Goal: Task Accomplishment & Management: Manage account settings

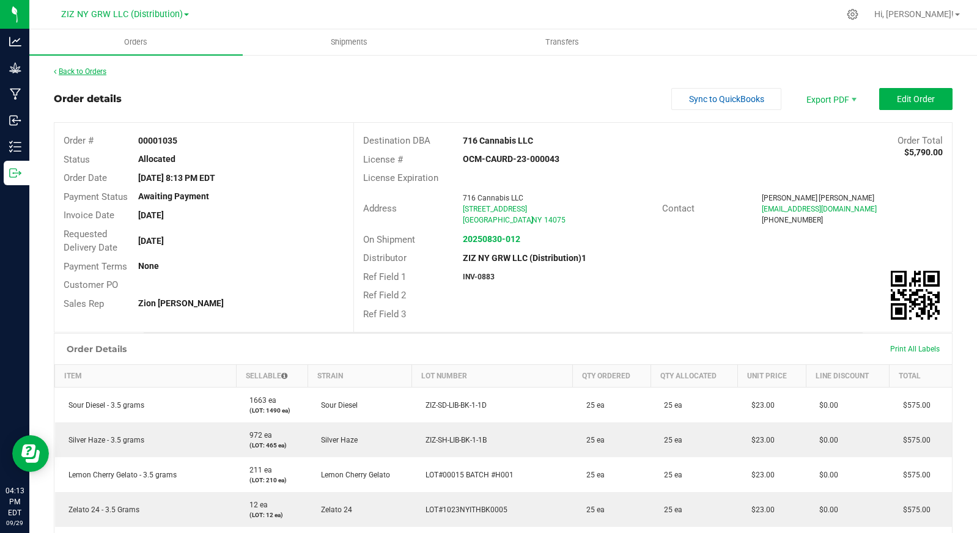
click at [93, 70] on link "Back to Orders" at bounding box center [80, 71] width 53 height 9
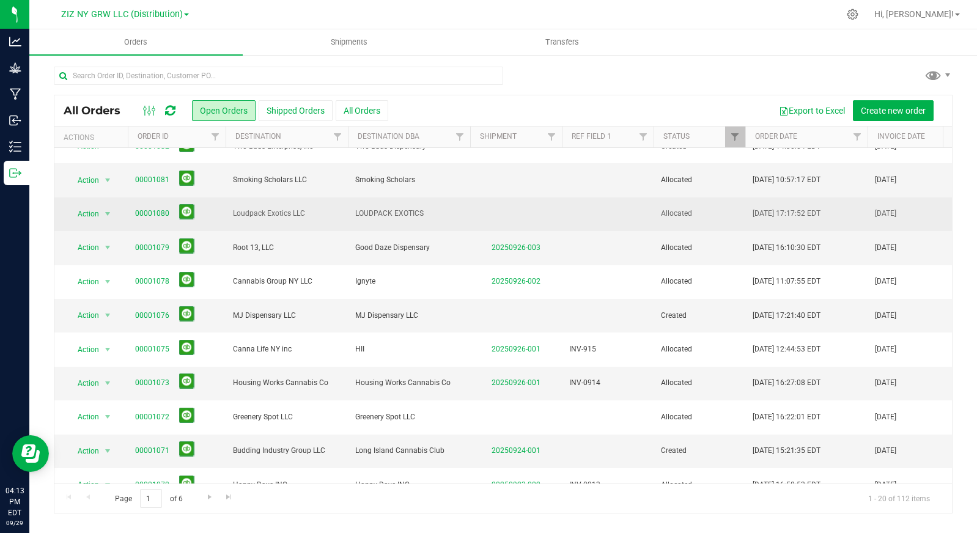
scroll to position [59, 0]
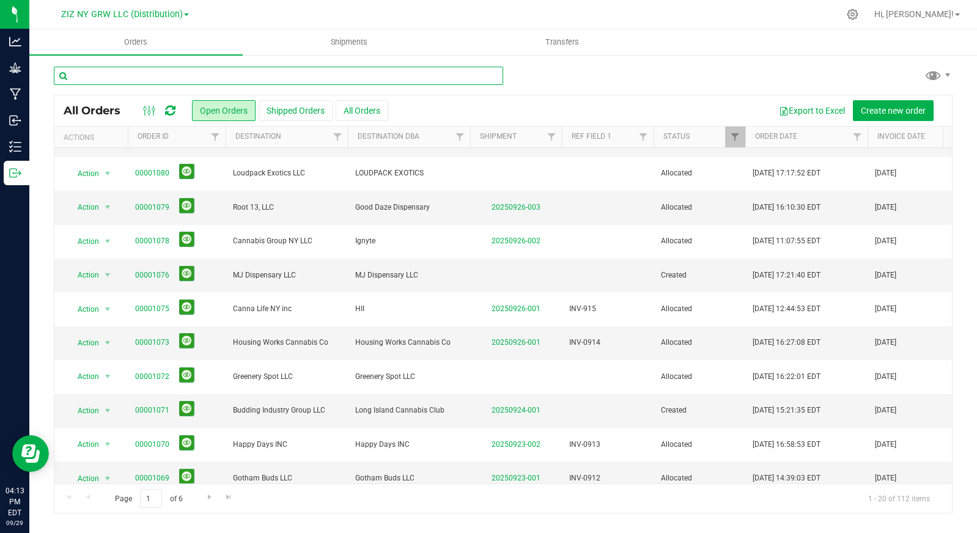
click at [149, 81] on input "text" at bounding box center [279, 76] width 450 height 18
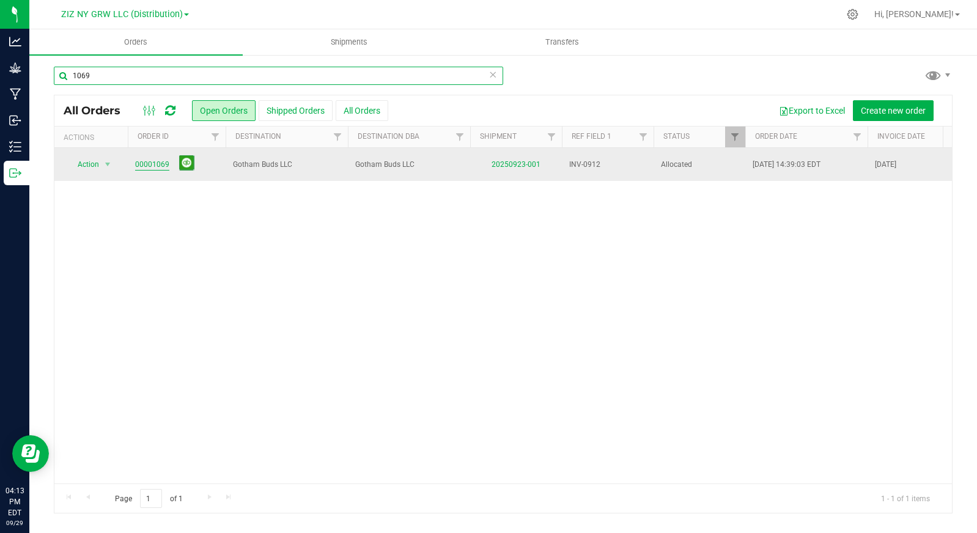
type input "1069"
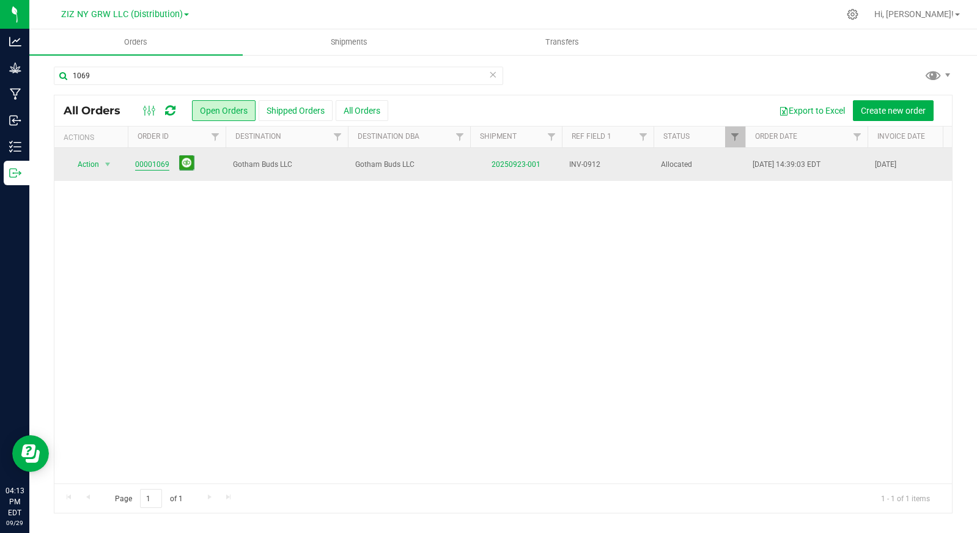
click at [155, 166] on link "00001069" at bounding box center [152, 165] width 34 height 12
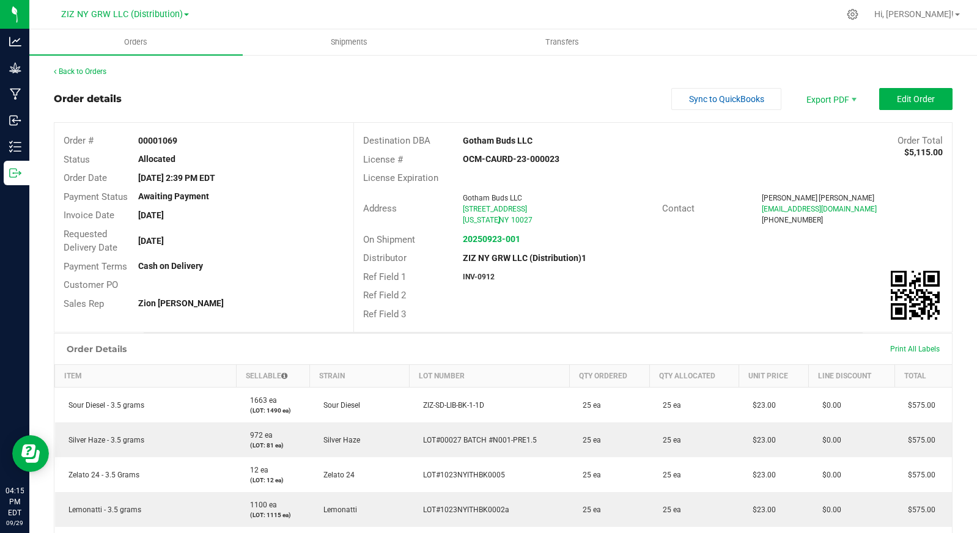
scroll to position [521, 0]
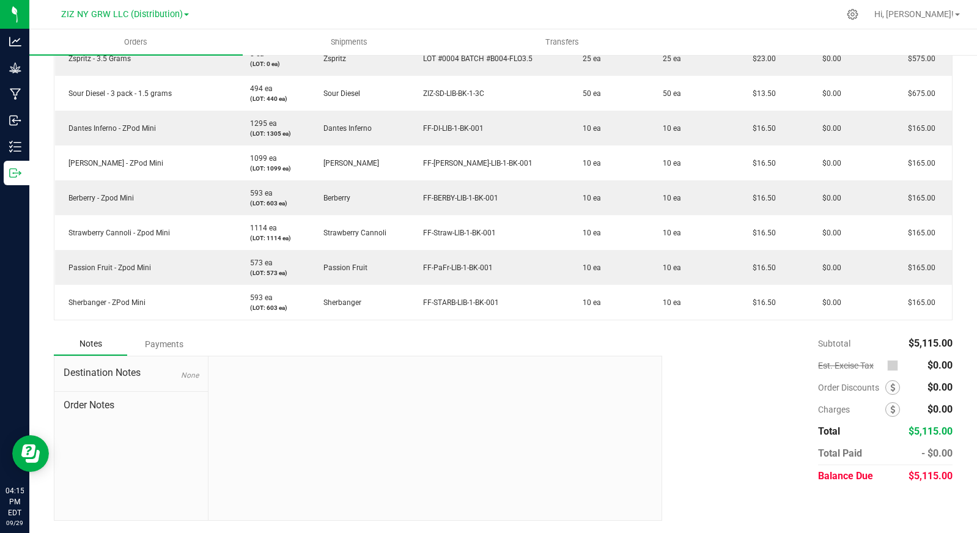
click at [166, 345] on div "Payments" at bounding box center [163, 344] width 73 height 22
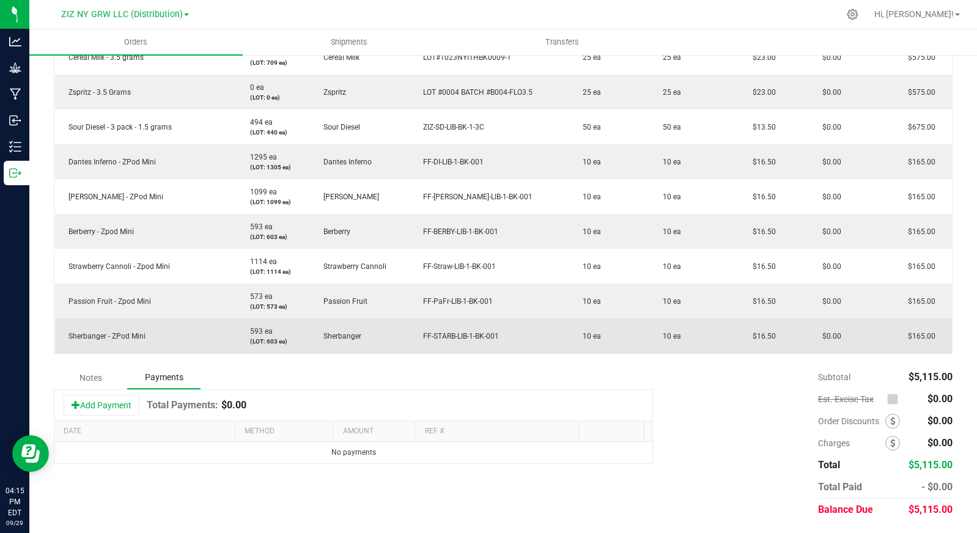
scroll to position [487, 0]
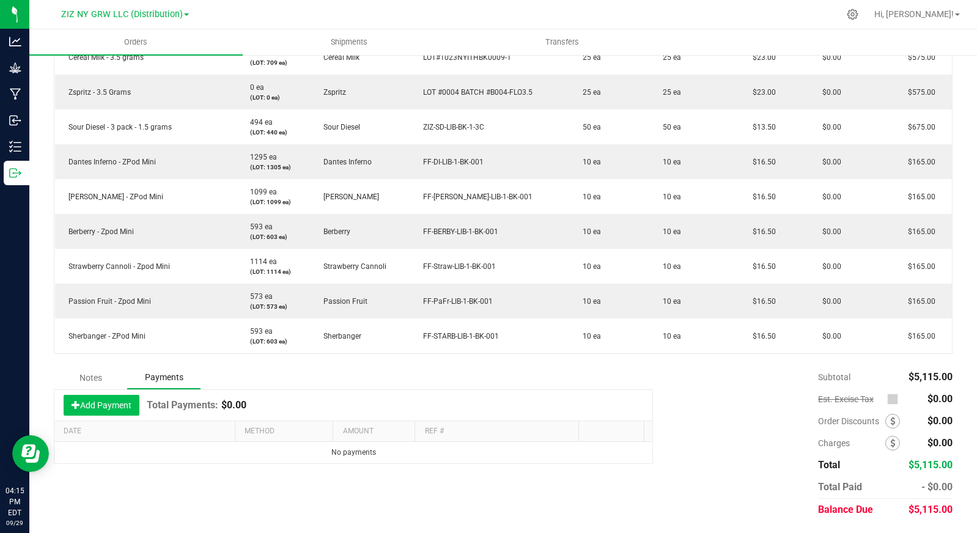
click at [114, 409] on button "Add Payment" at bounding box center [102, 405] width 76 height 21
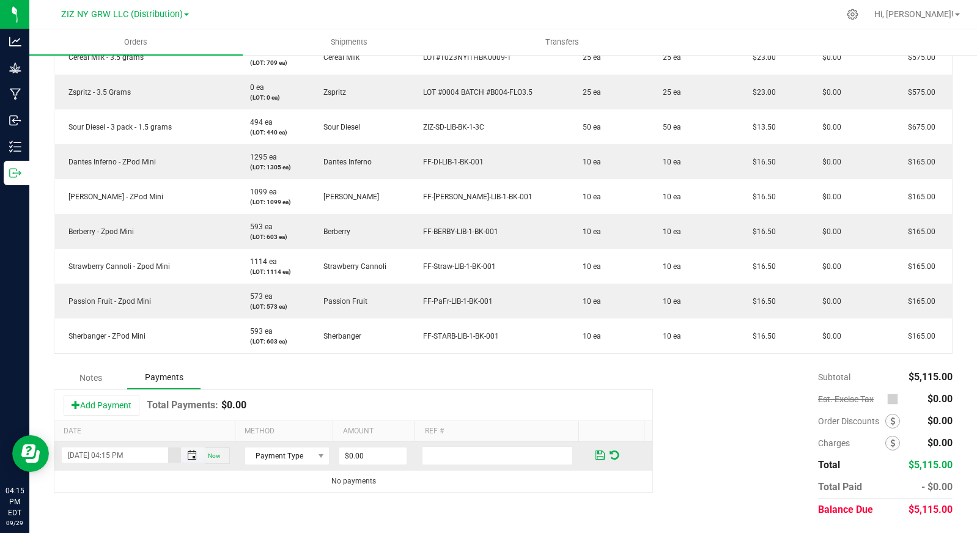
click at [189, 456] on span "Toggle popup" at bounding box center [192, 456] width 10 height 10
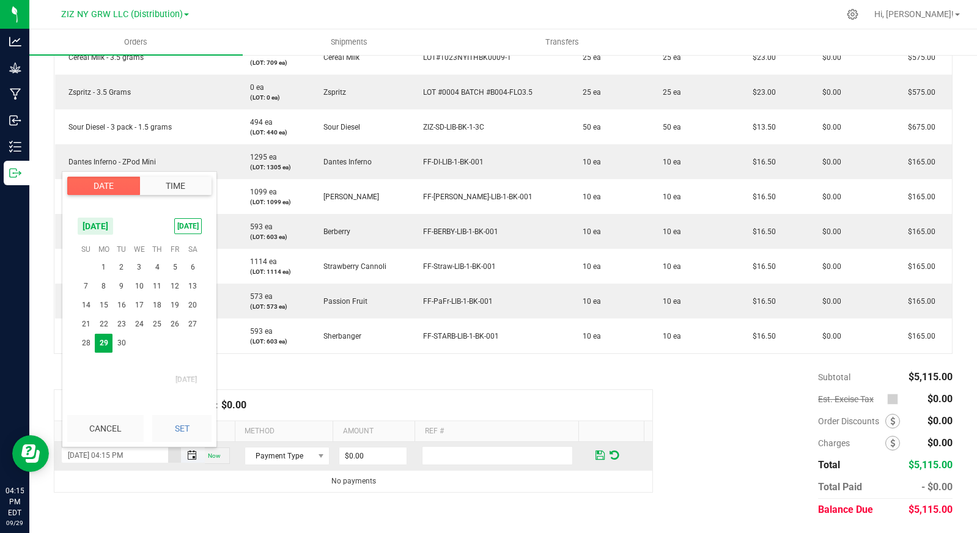
scroll to position [17, 0]
click at [123, 328] on span "23" at bounding box center [122, 324] width 18 height 19
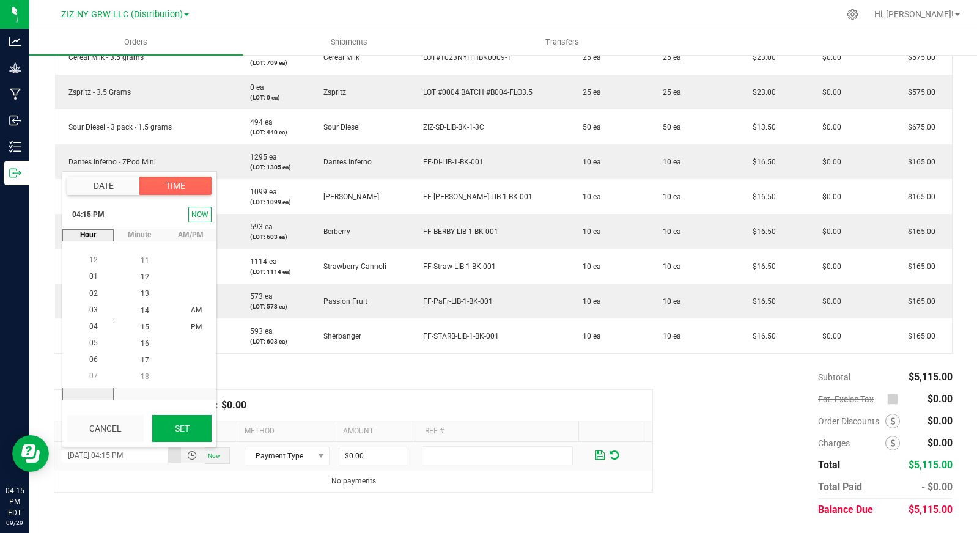
click at [195, 434] on button "Set" at bounding box center [181, 428] width 59 height 27
type input "09/23/2025 04:15 PM"
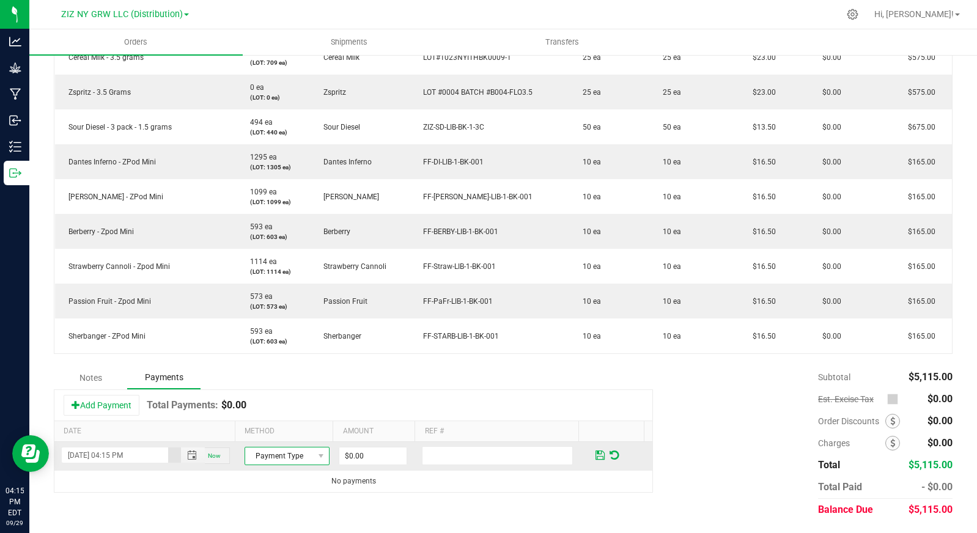
click at [277, 462] on span "Payment Type" at bounding box center [279, 456] width 69 height 17
click at [291, 405] on li "ACH & Bank Transfer" at bounding box center [280, 401] width 81 height 17
click at [314, 457] on span at bounding box center [321, 456] width 15 height 17
click at [289, 421] on li "Check" at bounding box center [280, 418] width 81 height 17
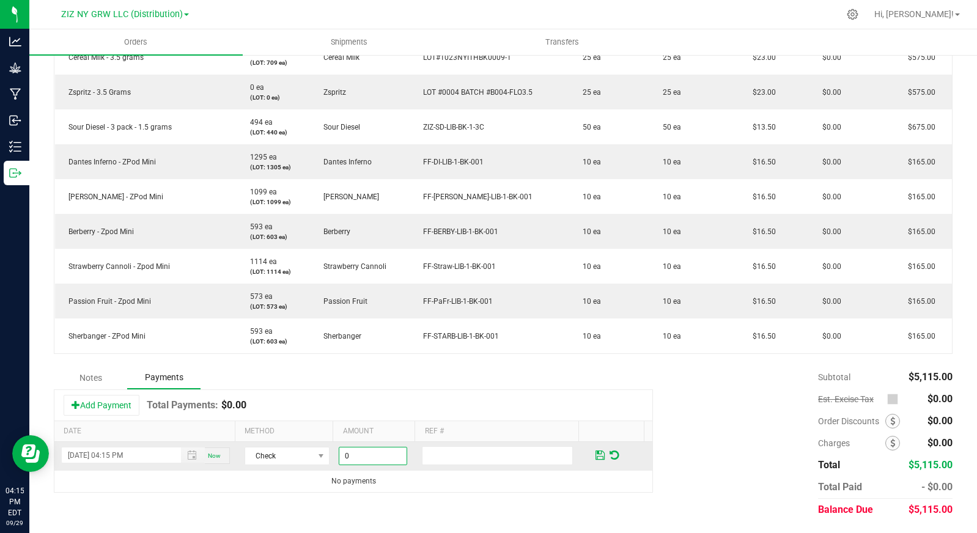
click at [358, 459] on input "0" at bounding box center [372, 456] width 67 height 17
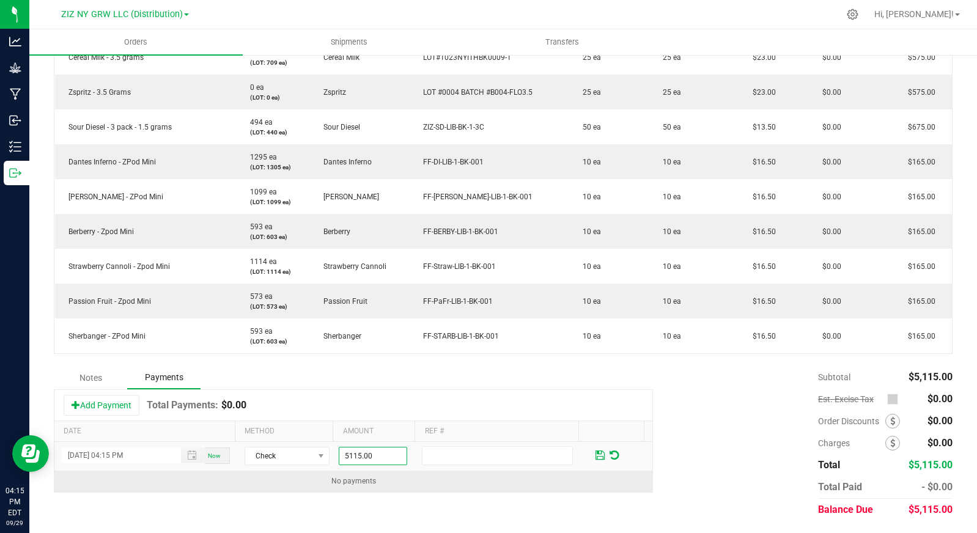
type input "$5,115.00"
click at [495, 483] on td "No payments" at bounding box center [353, 481] width 598 height 21
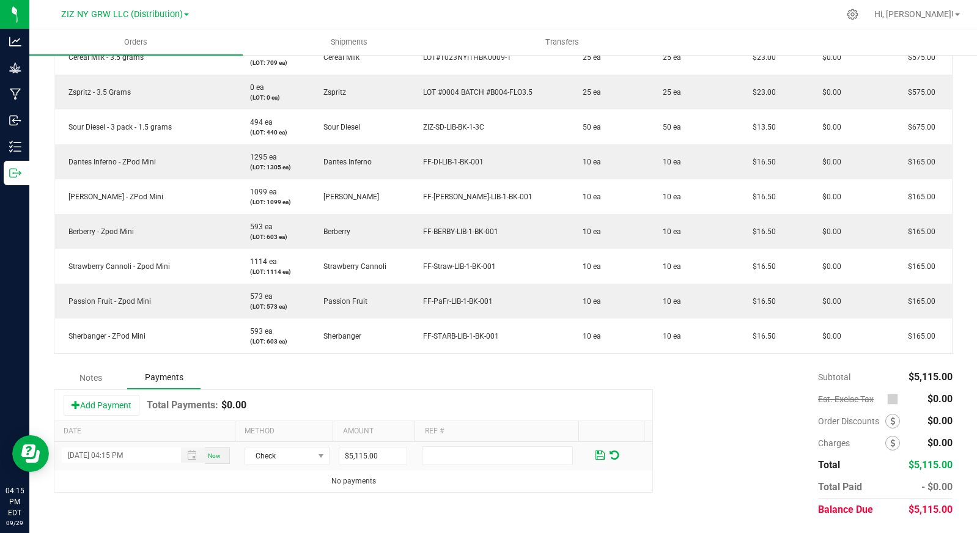
click at [687, 498] on div "Subtotal $5,115.00 Est. Excise Tax $0.00" at bounding box center [803, 443] width 300 height 155
click at [596, 454] on span at bounding box center [600, 455] width 9 height 11
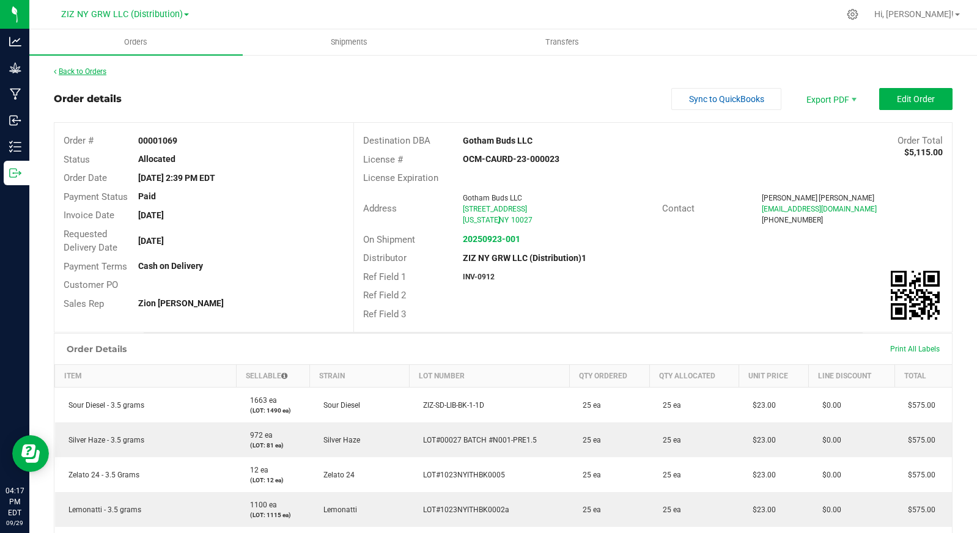
click at [98, 73] on link "Back to Orders" at bounding box center [80, 71] width 53 height 9
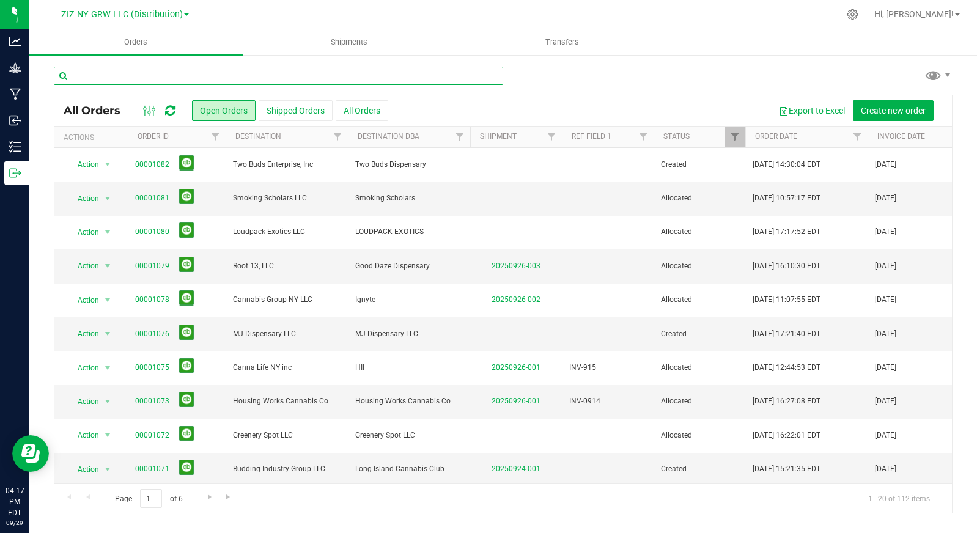
click at [222, 83] on input "text" at bounding box center [279, 76] width 450 height 18
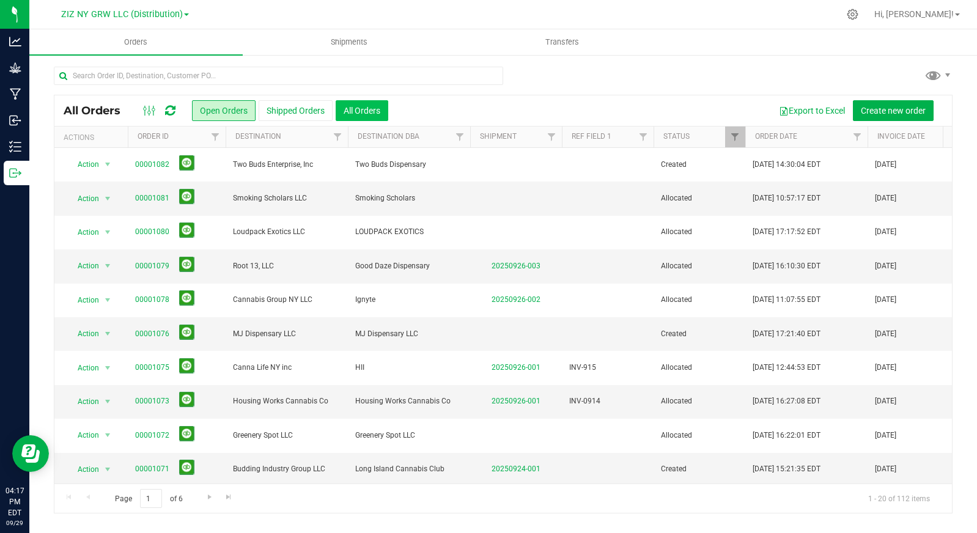
click at [358, 114] on button "All Orders" at bounding box center [362, 110] width 53 height 21
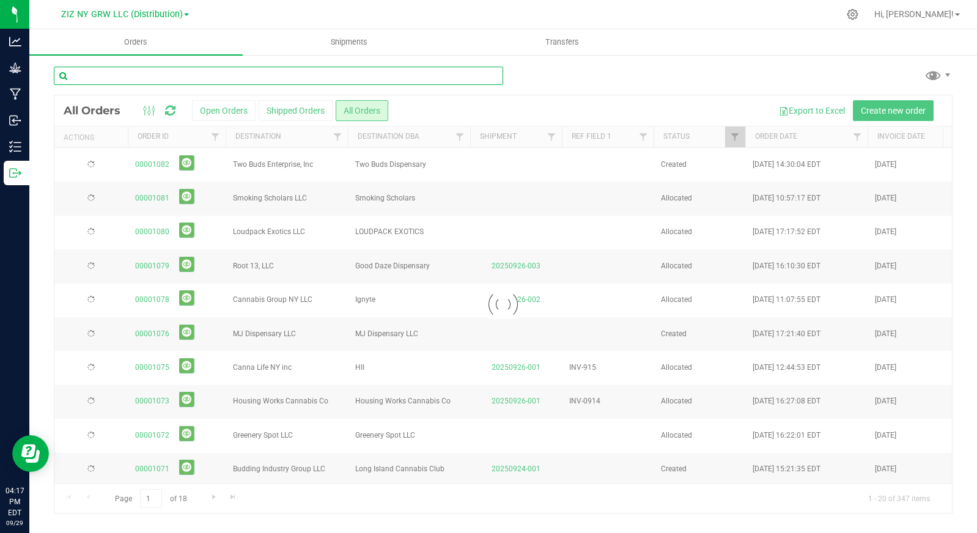
click at [157, 73] on input "text" at bounding box center [279, 76] width 450 height 18
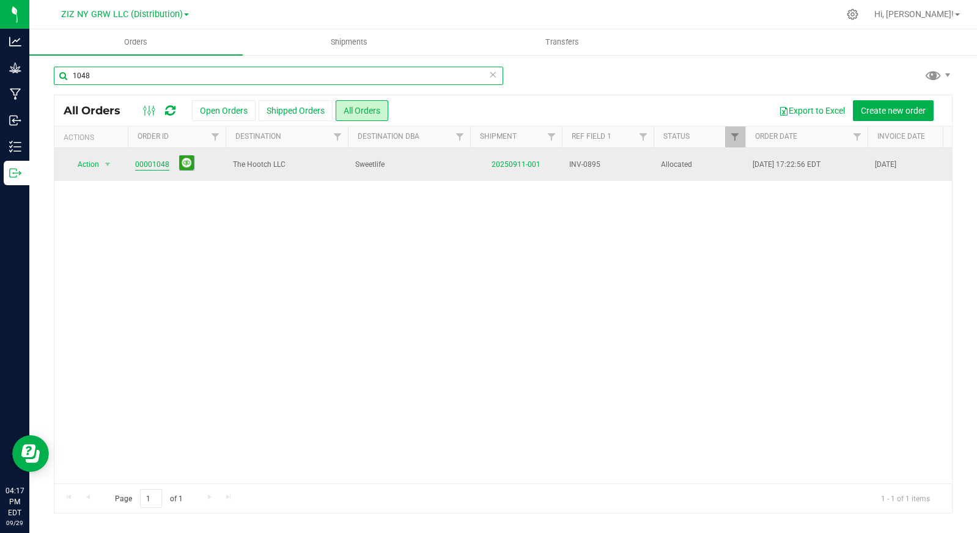
type input "1048"
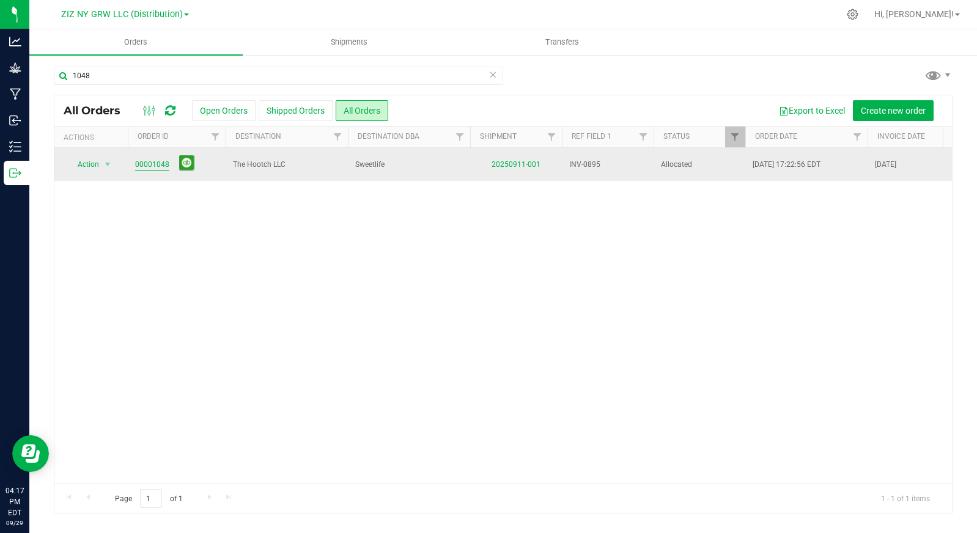
click at [152, 165] on link "00001048" at bounding box center [152, 165] width 34 height 12
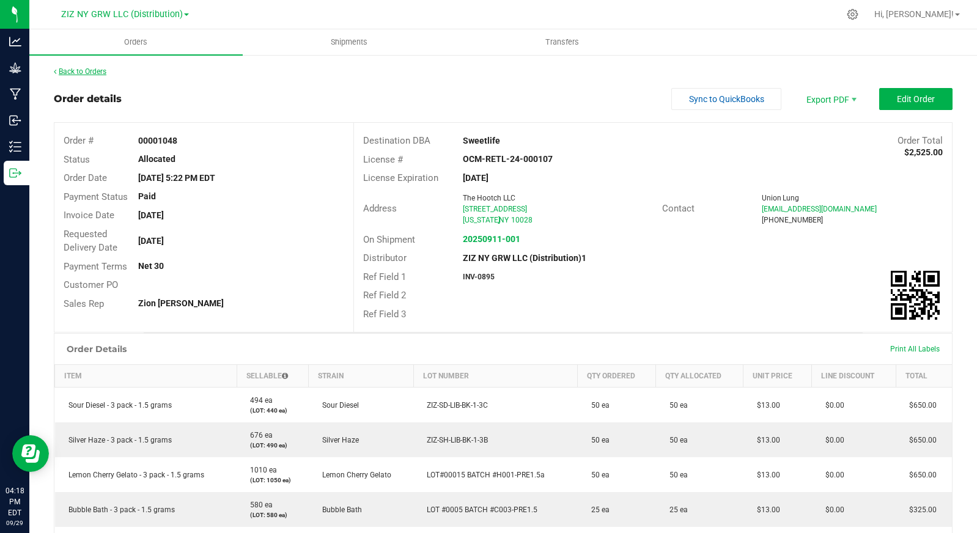
click at [97, 75] on link "Back to Orders" at bounding box center [80, 71] width 53 height 9
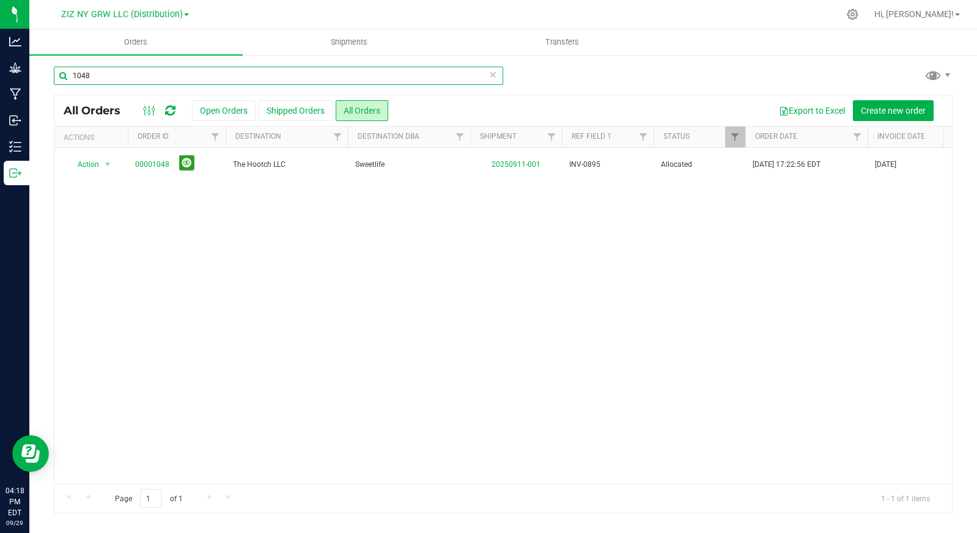
drag, startPoint x: 149, startPoint y: 77, endPoint x: 46, endPoint y: 77, distance: 102.8
click at [46, 77] on div "1048 All Orders Open Orders Shipped Orders All Orders Export to Excel Create ne…" at bounding box center [503, 290] width 948 height 472
type input "1039"
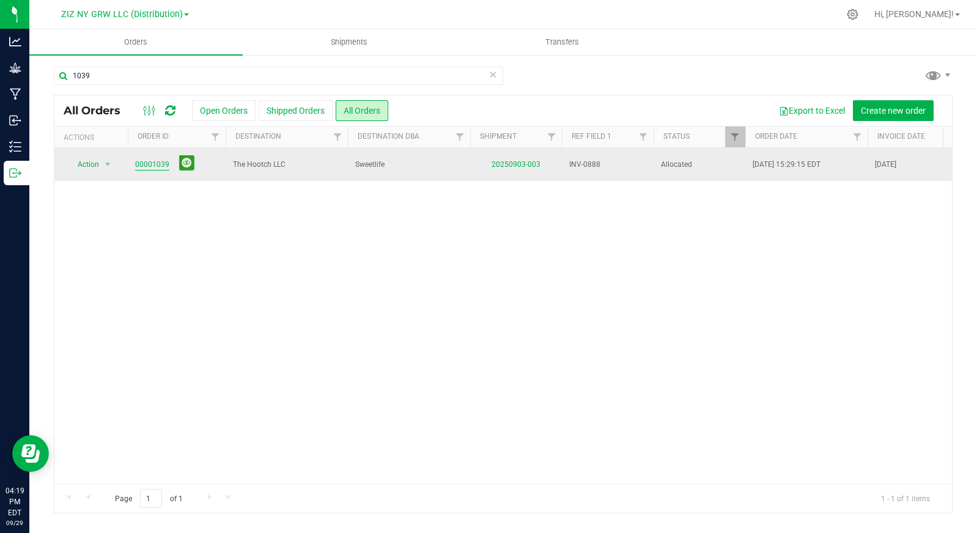
click at [155, 166] on link "00001039" at bounding box center [152, 165] width 34 height 12
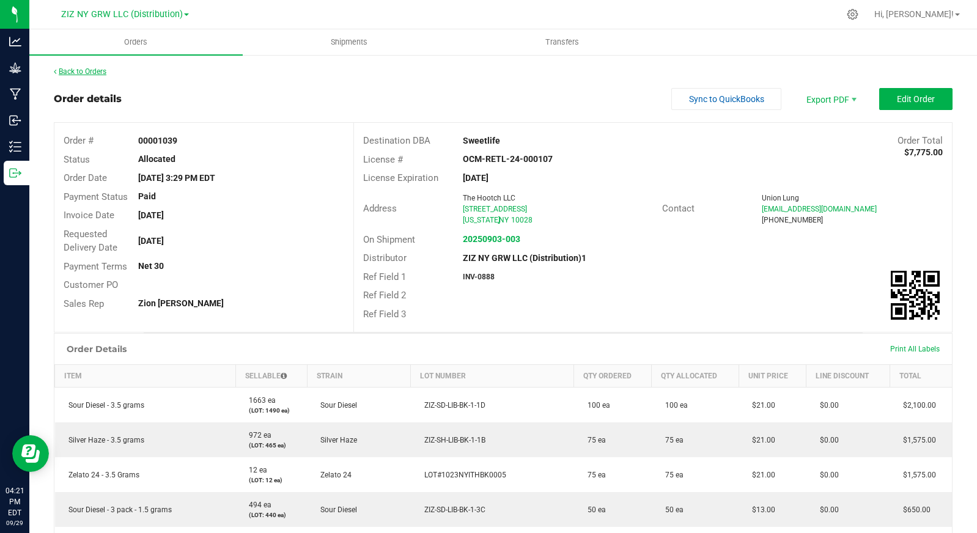
click at [99, 73] on link "Back to Orders" at bounding box center [80, 71] width 53 height 9
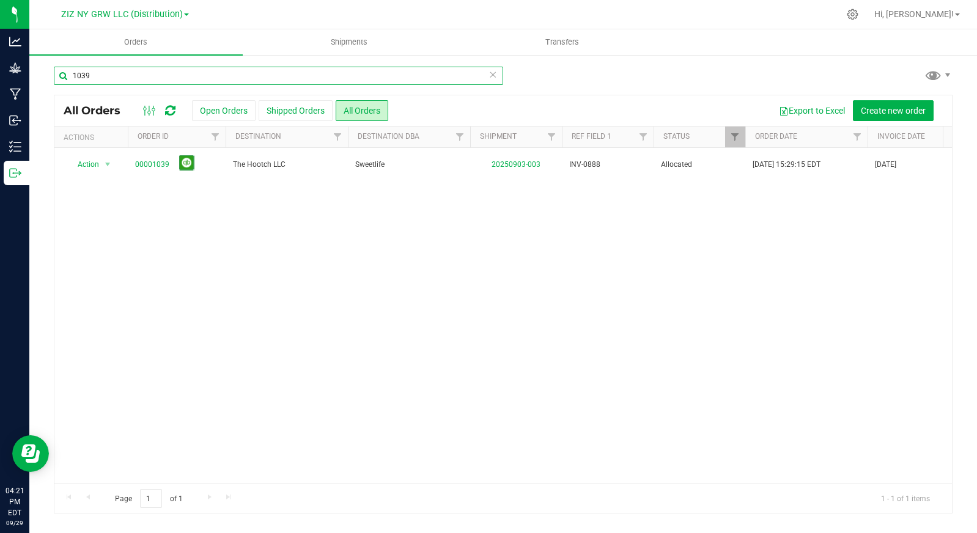
drag, startPoint x: 156, startPoint y: 75, endPoint x: 67, endPoint y: 78, distance: 88.7
click at [67, 78] on input "1039" at bounding box center [279, 76] width 450 height 18
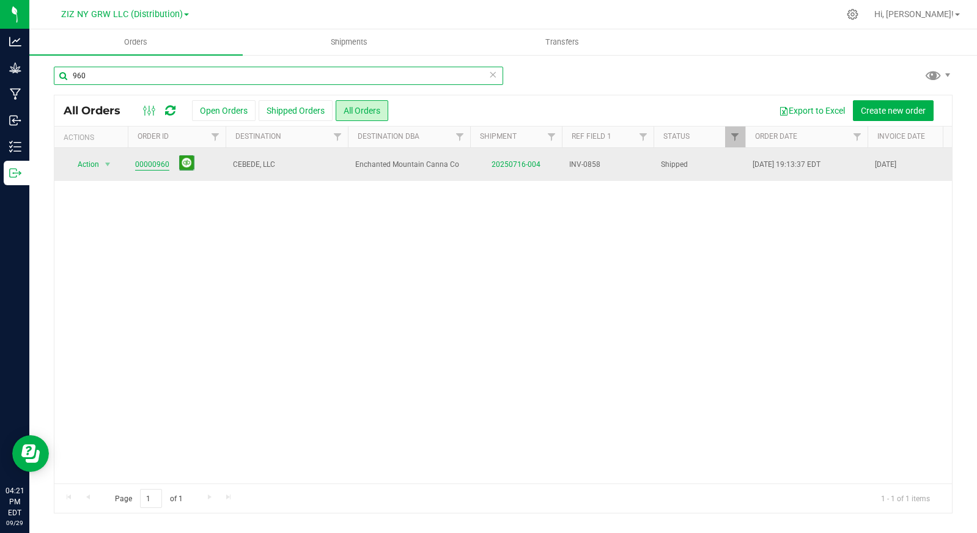
type input "960"
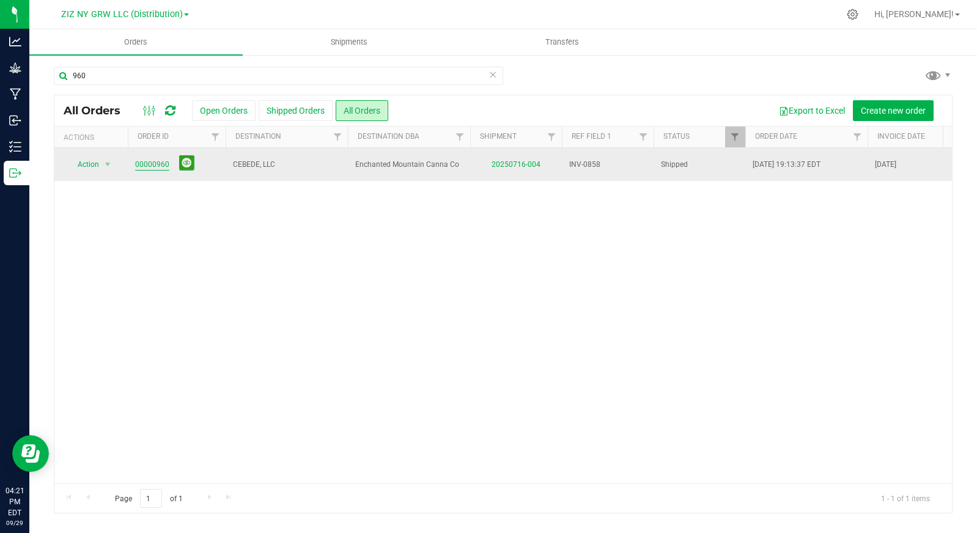
click at [149, 164] on link "00000960" at bounding box center [152, 165] width 34 height 12
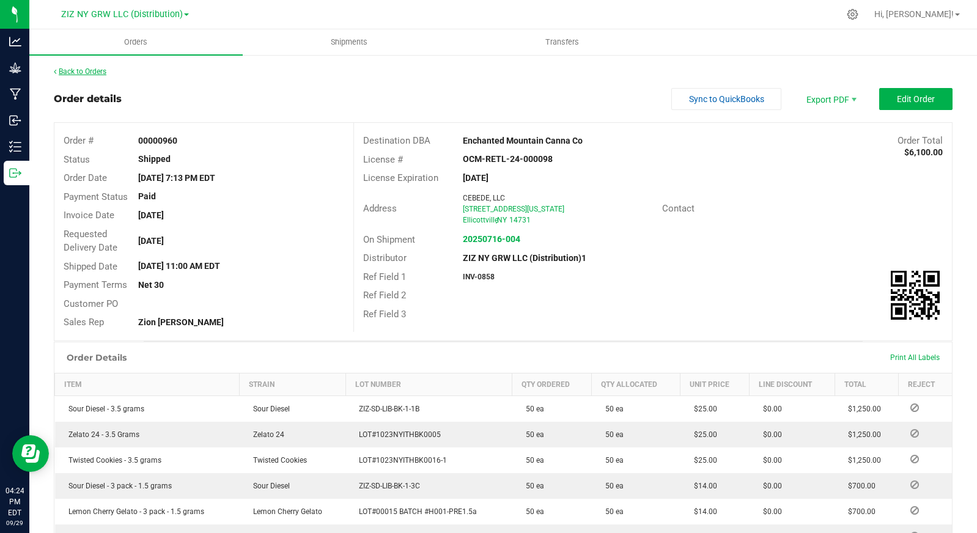
click at [91, 73] on link "Back to Orders" at bounding box center [80, 71] width 53 height 9
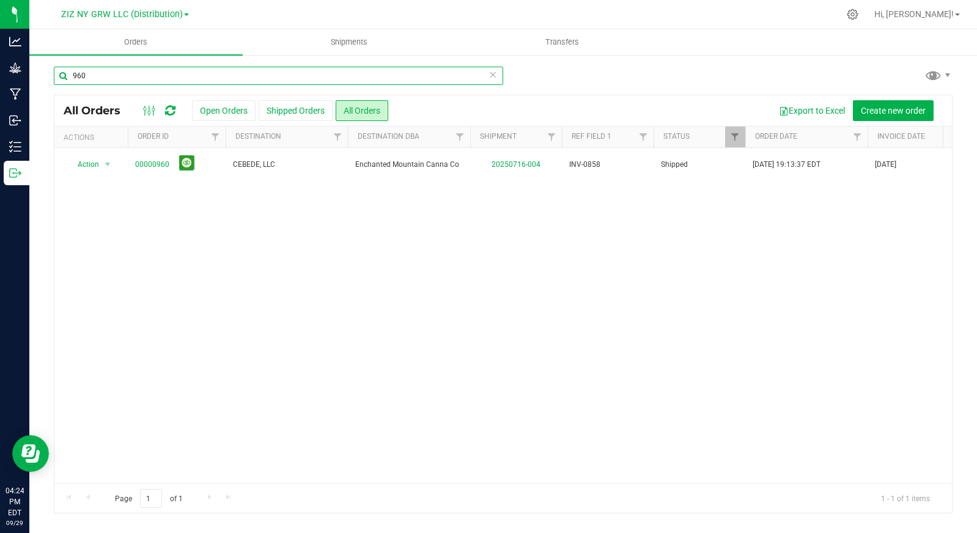
drag, startPoint x: 102, startPoint y: 76, endPoint x: 48, endPoint y: 72, distance: 54.0
click at [48, 72] on div "960 All Orders Open Orders Shipped Orders All Orders Export to Excel Create new…" at bounding box center [503, 290] width 948 height 472
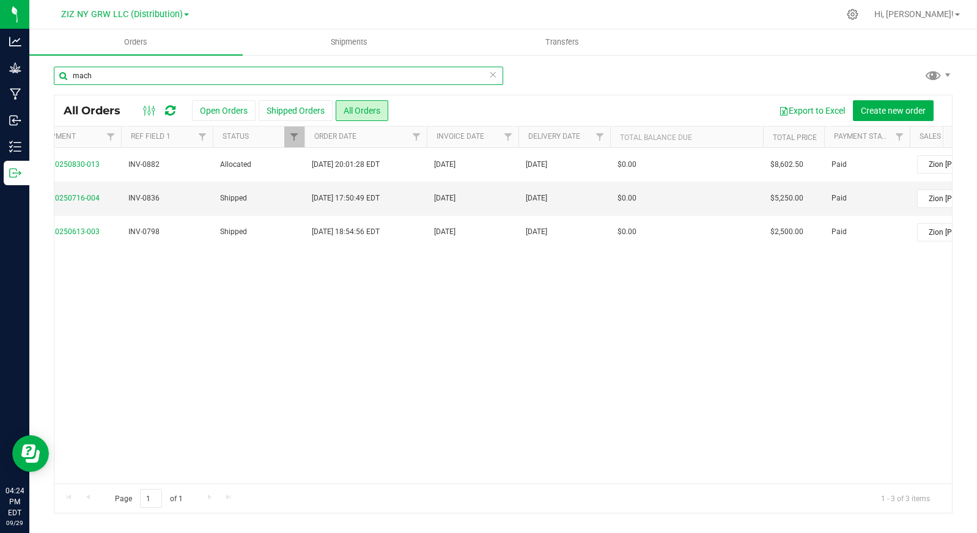
scroll to position [0, 439]
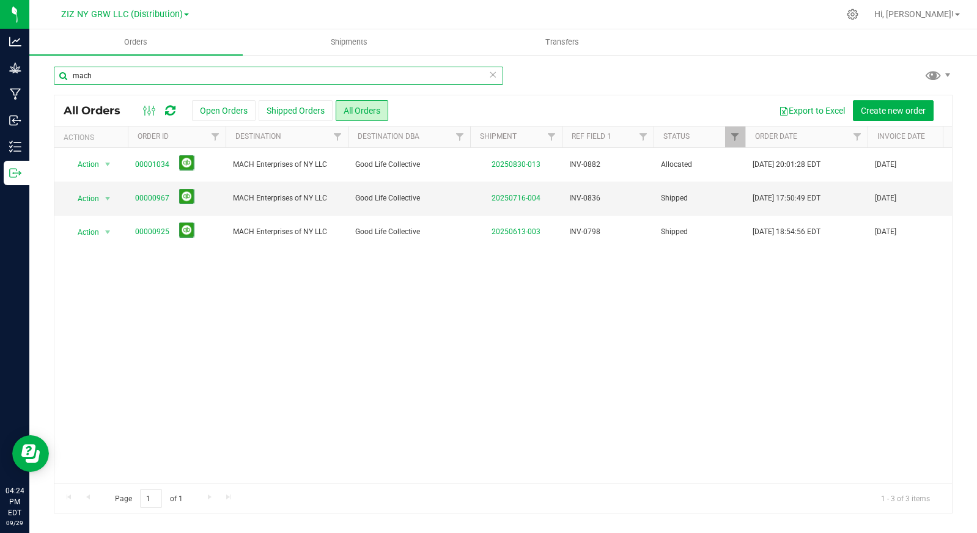
type input "mach"
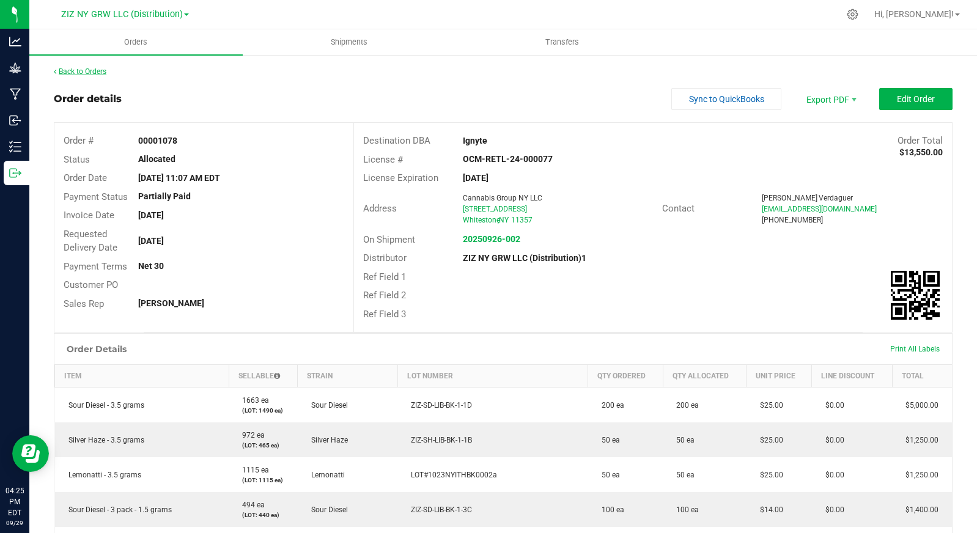
click at [95, 73] on link "Back to Orders" at bounding box center [80, 71] width 53 height 9
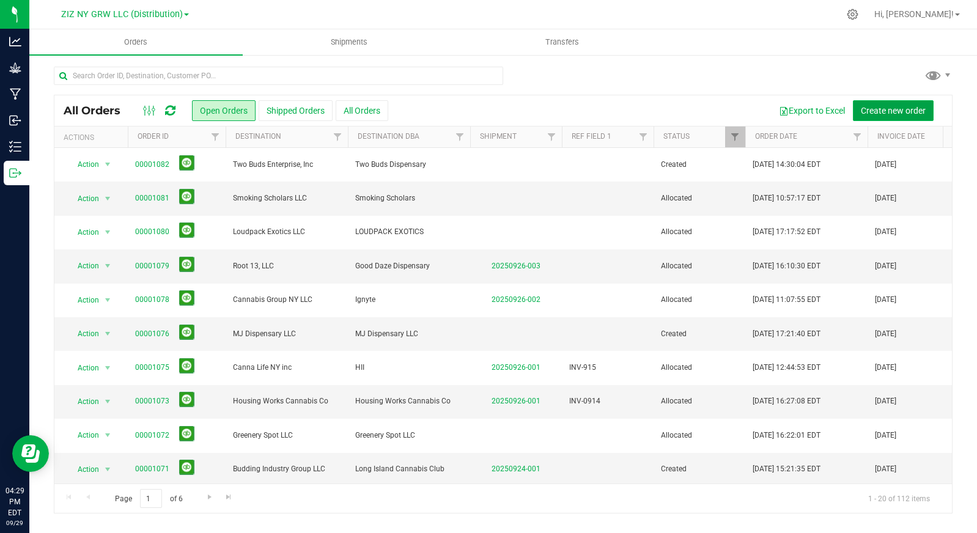
click at [895, 113] on span "Create new order" at bounding box center [893, 111] width 65 height 10
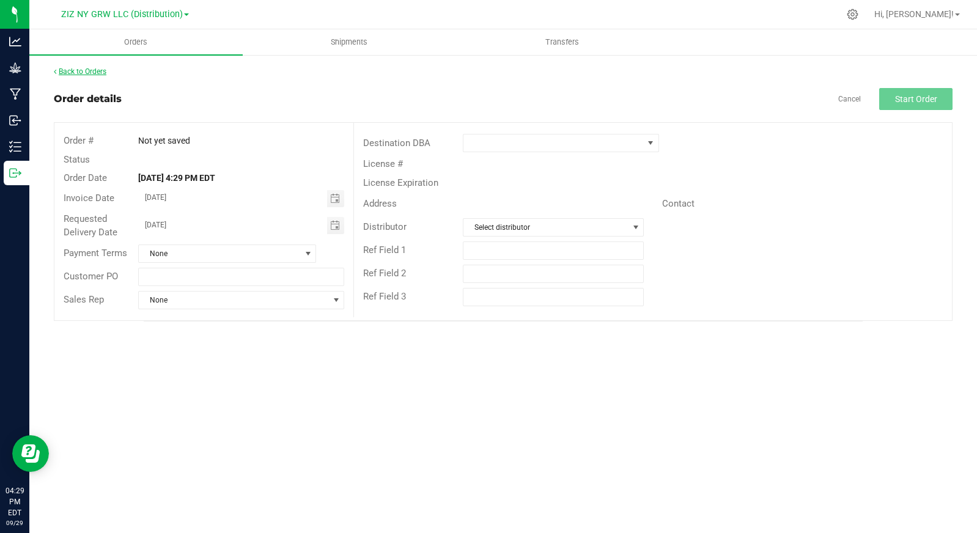
click at [100, 72] on link "Back to Orders" at bounding box center [80, 71] width 53 height 9
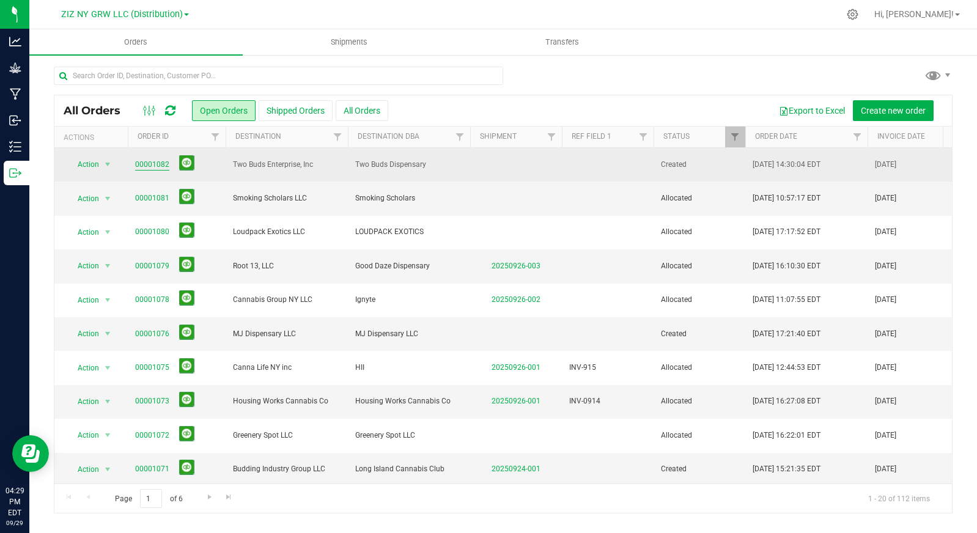
click at [158, 162] on link "00001082" at bounding box center [152, 165] width 34 height 12
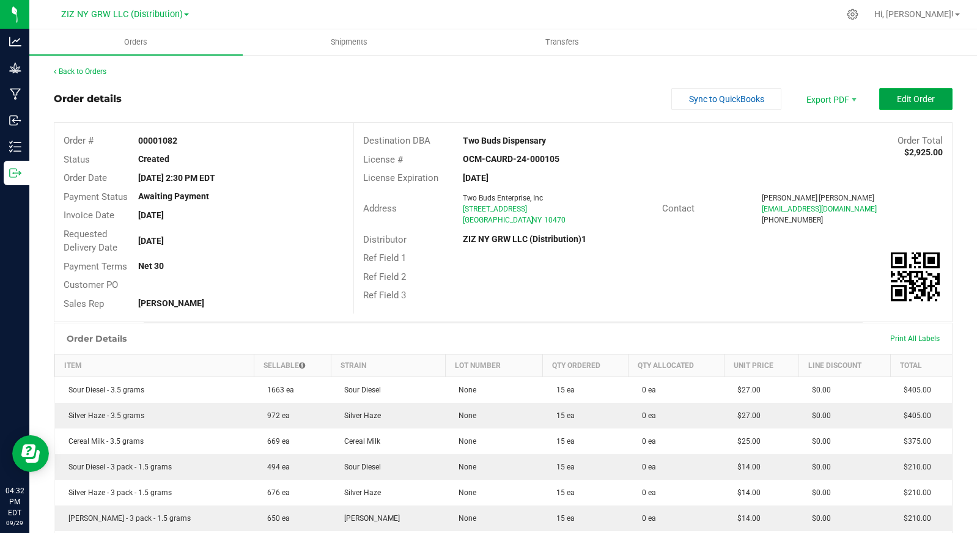
click at [908, 106] on button "Edit Order" at bounding box center [916, 99] width 73 height 22
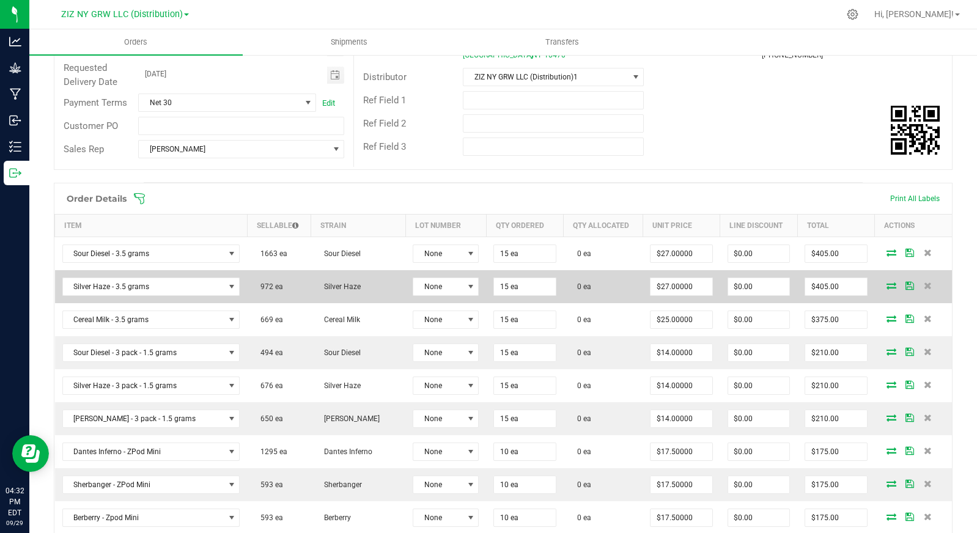
scroll to position [202, 0]
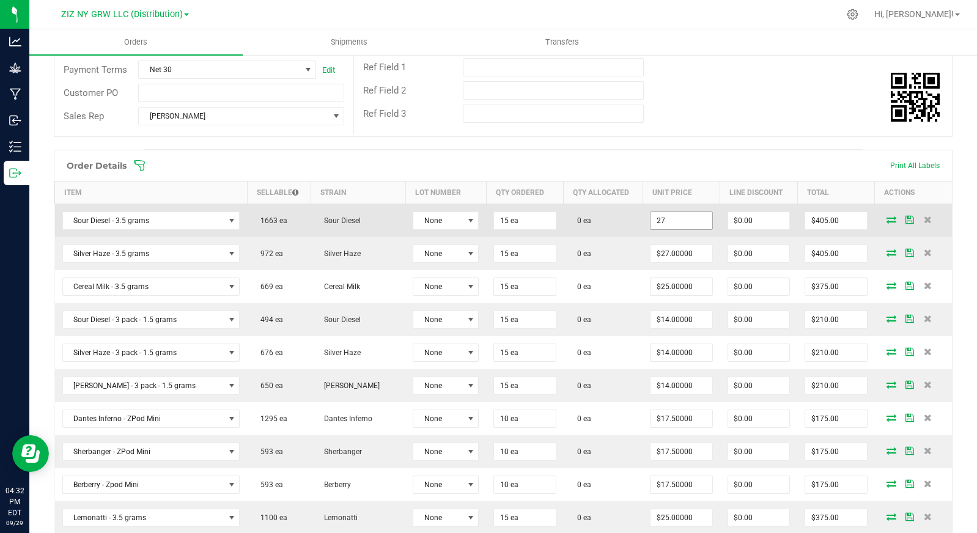
click at [680, 227] on input "27" at bounding box center [681, 220] width 61 height 17
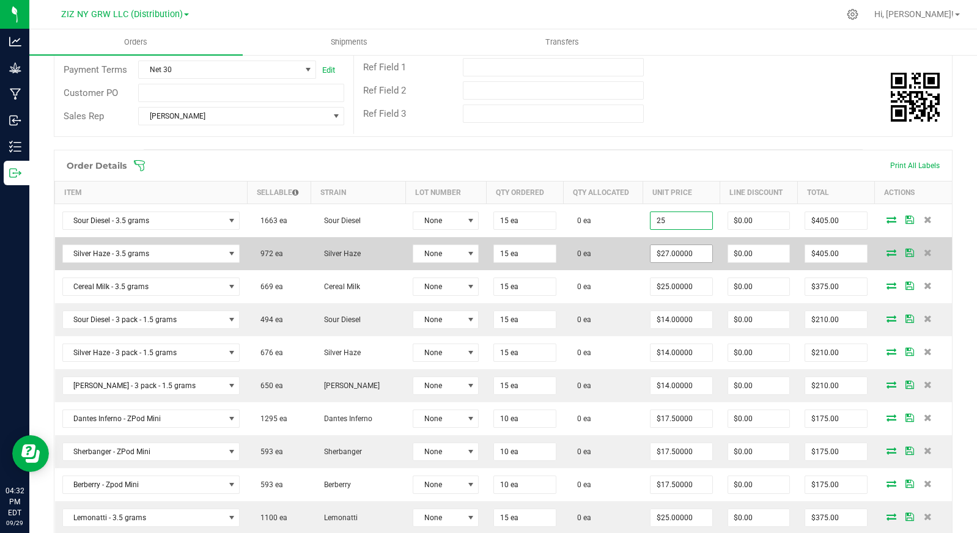
type input "$25.00000"
type input "$375.00"
click at [689, 259] on input "27" at bounding box center [681, 253] width 61 height 17
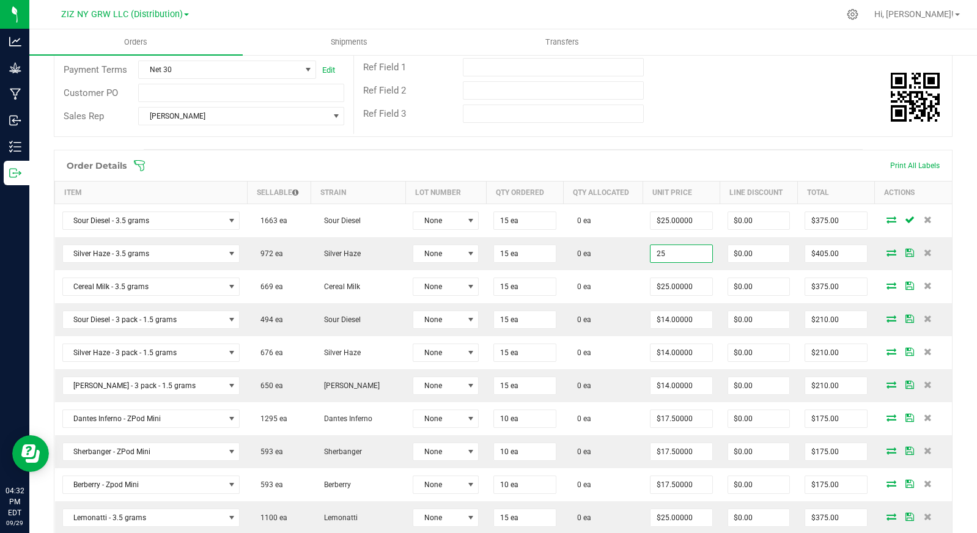
type input "$25.00000"
type input "$375.00"
click at [793, 163] on span at bounding box center [582, 166] width 899 height 12
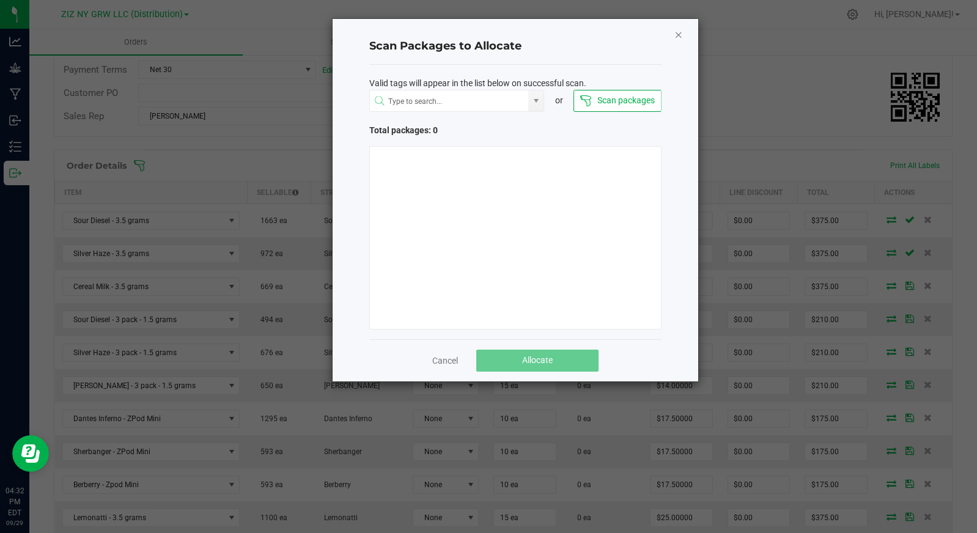
click at [680, 40] on icon "Close" at bounding box center [679, 34] width 9 height 15
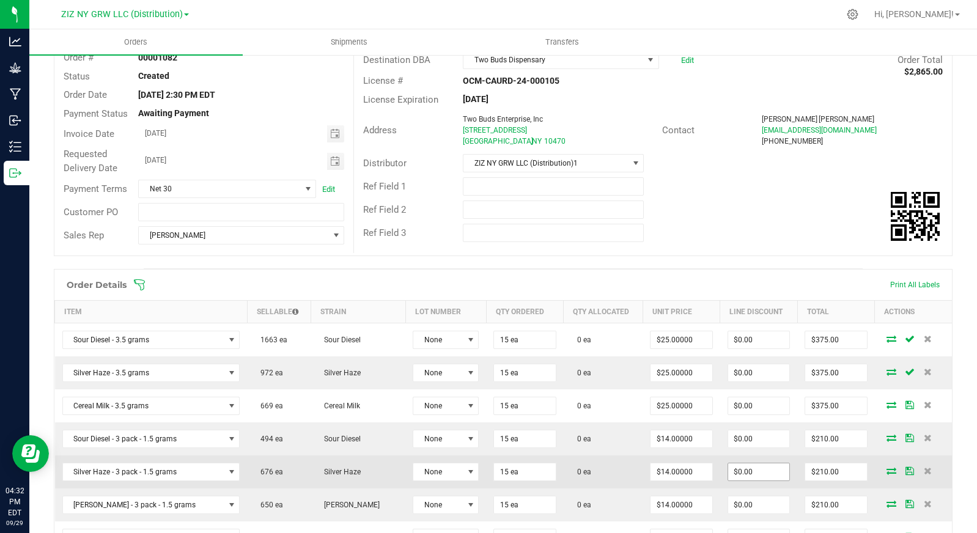
scroll to position [0, 0]
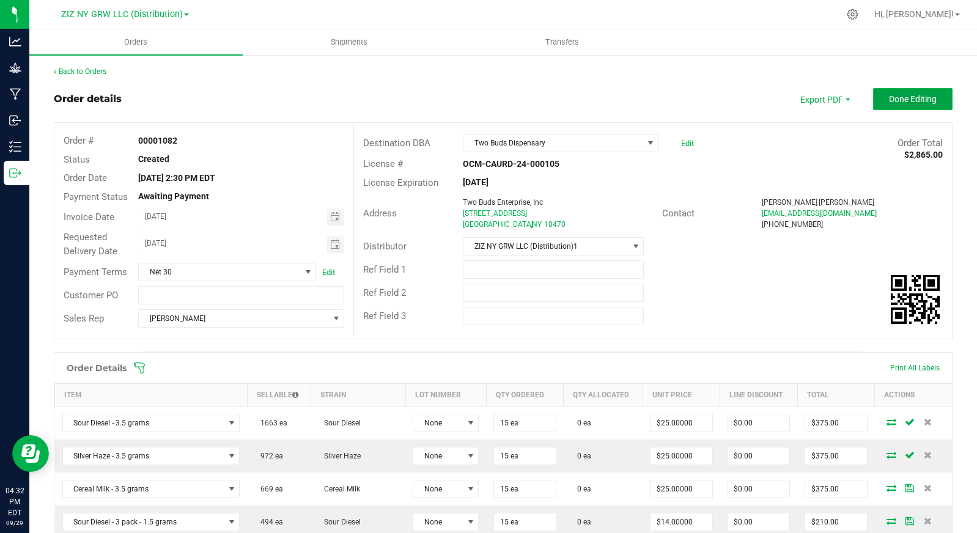
click at [889, 104] on button "Done Editing" at bounding box center [913, 99] width 80 height 22
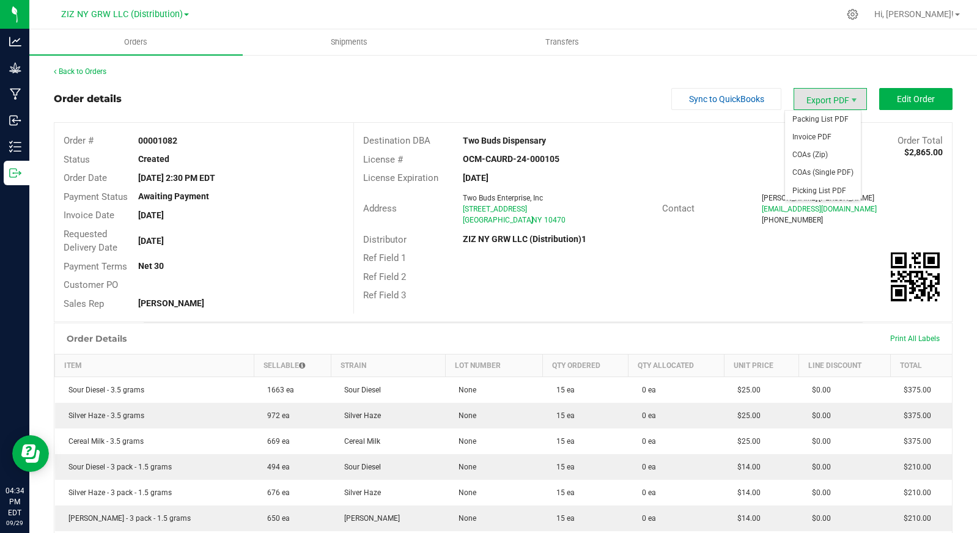
click at [828, 100] on span "Export PDF" at bounding box center [830, 99] width 73 height 22
click at [827, 135] on span "Invoice PDF" at bounding box center [823, 137] width 76 height 18
